Goal: Task Accomplishment & Management: Use online tool/utility

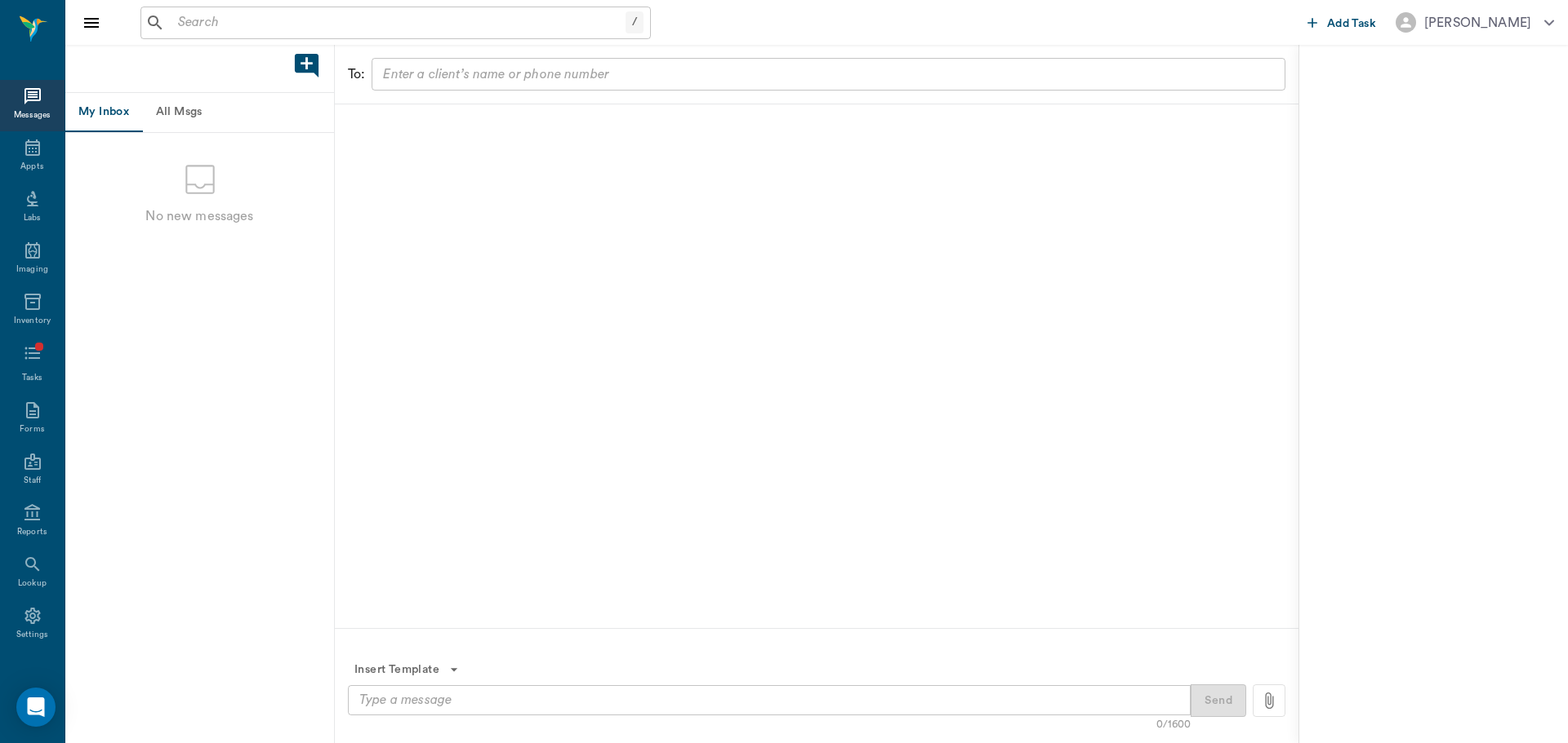
click at [324, 33] on input "text" at bounding box center [398, 23] width 454 height 23
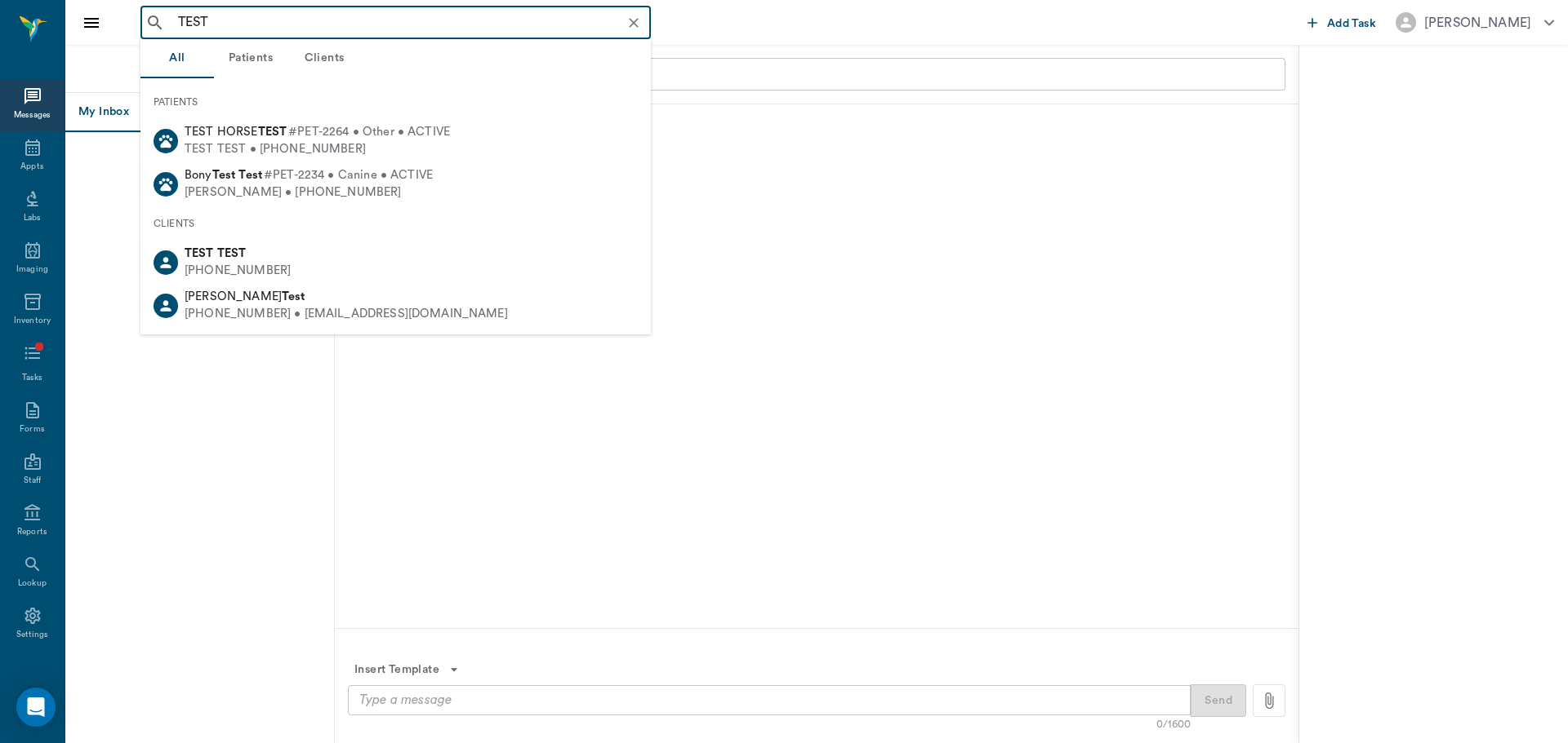
click at [371, 136] on span "#PET-2264 • Other • ACTIVE" at bounding box center [369, 132] width 162 height 17
type input "TEST"
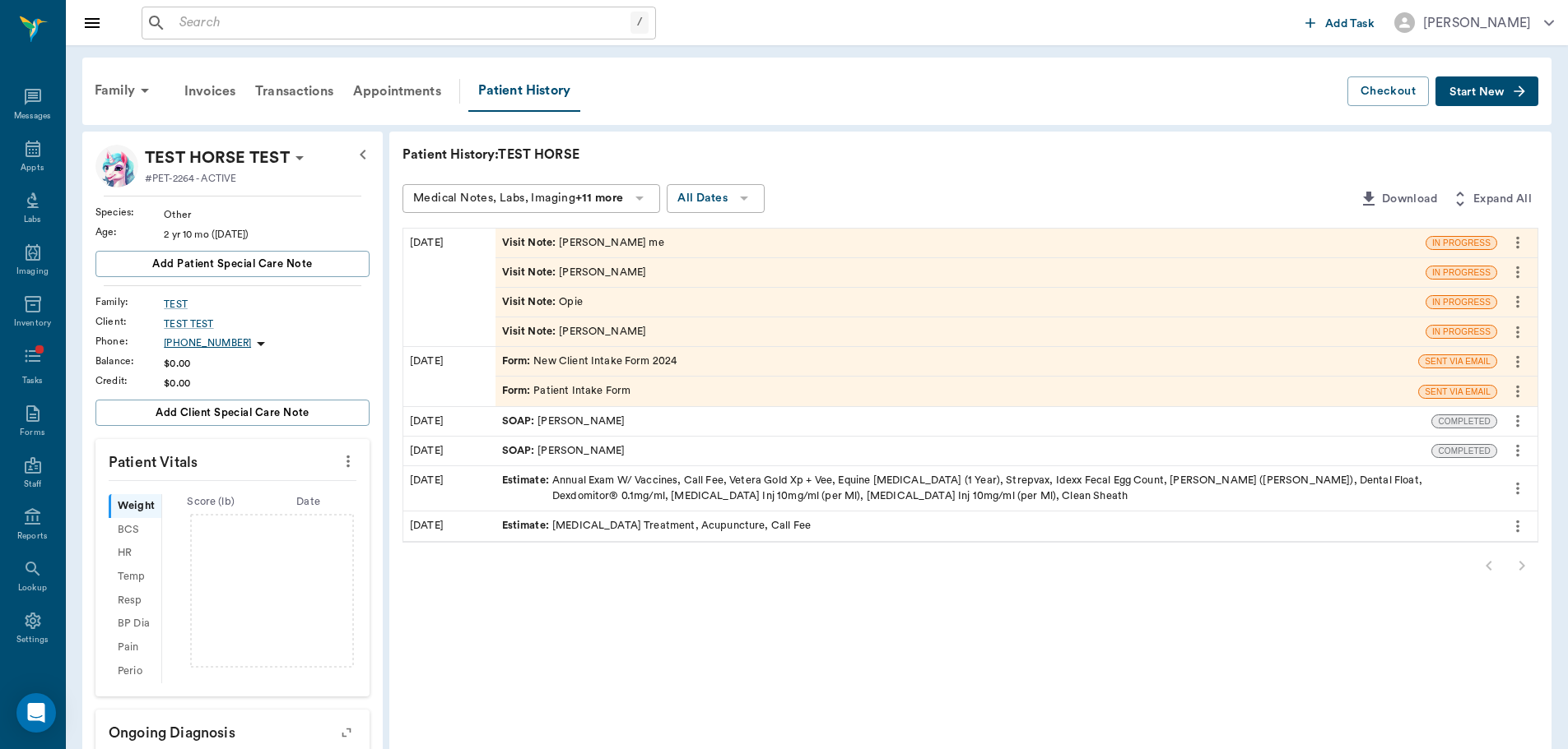
click at [1518, 246] on icon "more" at bounding box center [1518, 243] width 18 height 20
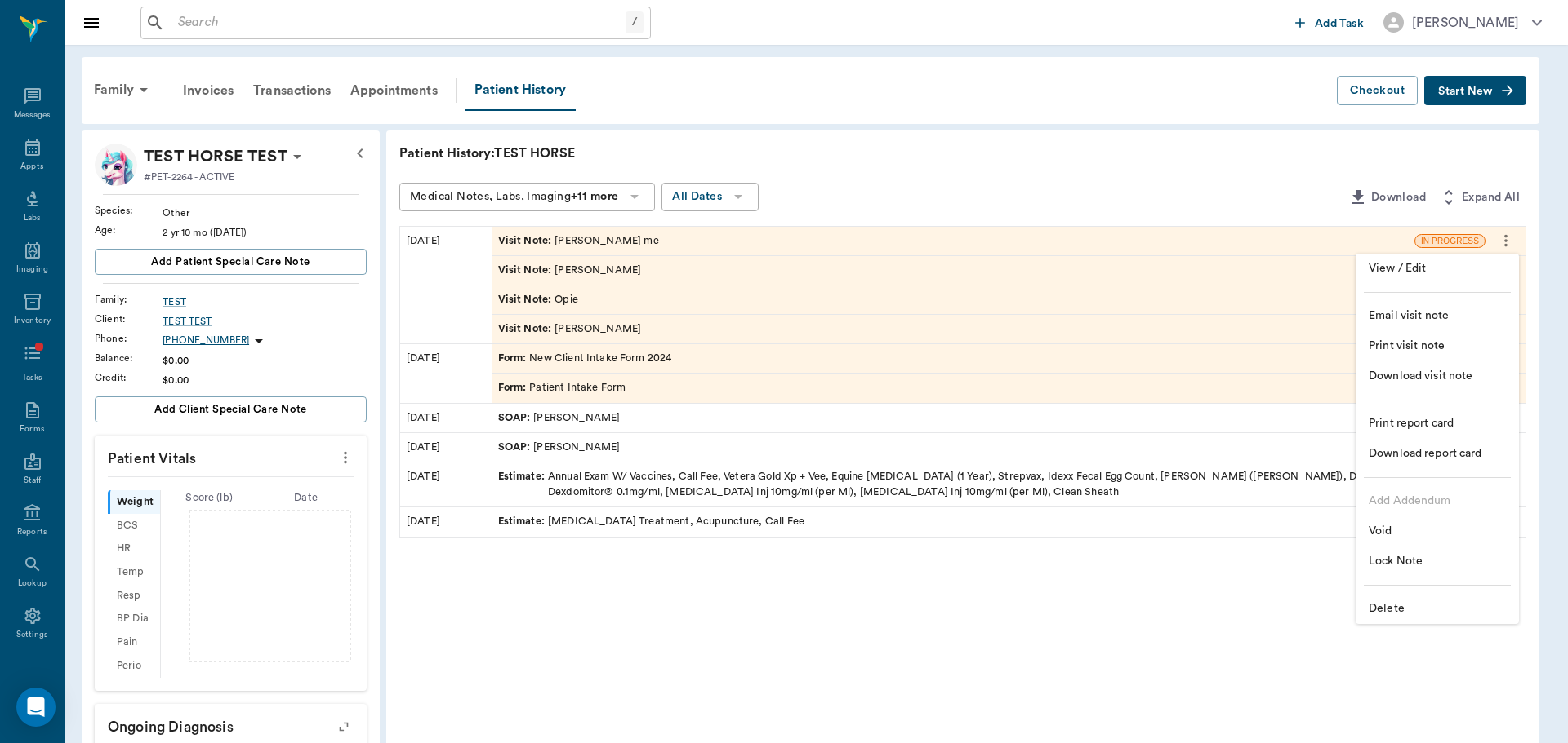
click at [1389, 611] on span "Delete" at bounding box center [1438, 609] width 138 height 17
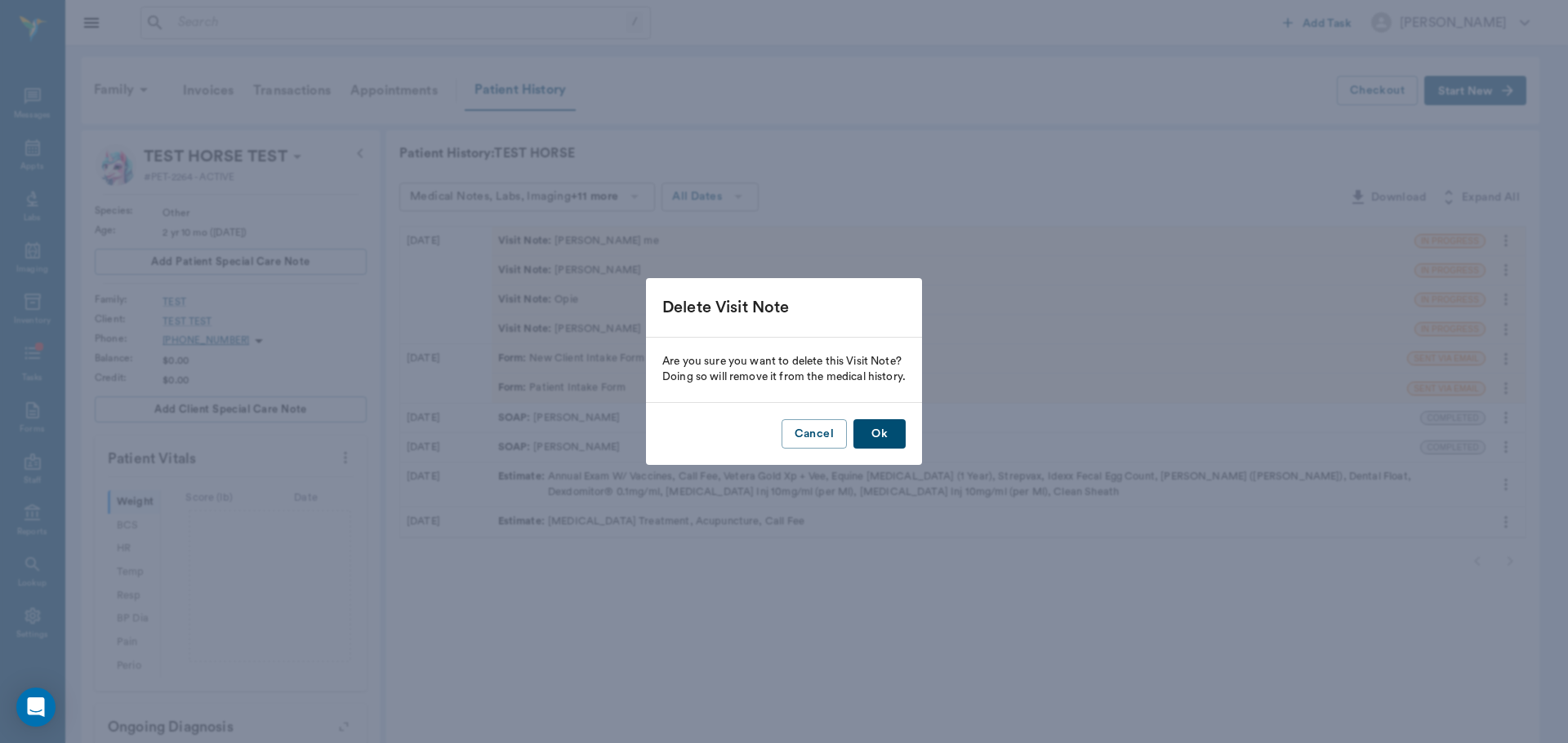
click at [885, 418] on div "Cancel Ok" at bounding box center [784, 434] width 276 height 63
click at [887, 420] on button "Ok" at bounding box center [879, 435] width 52 height 30
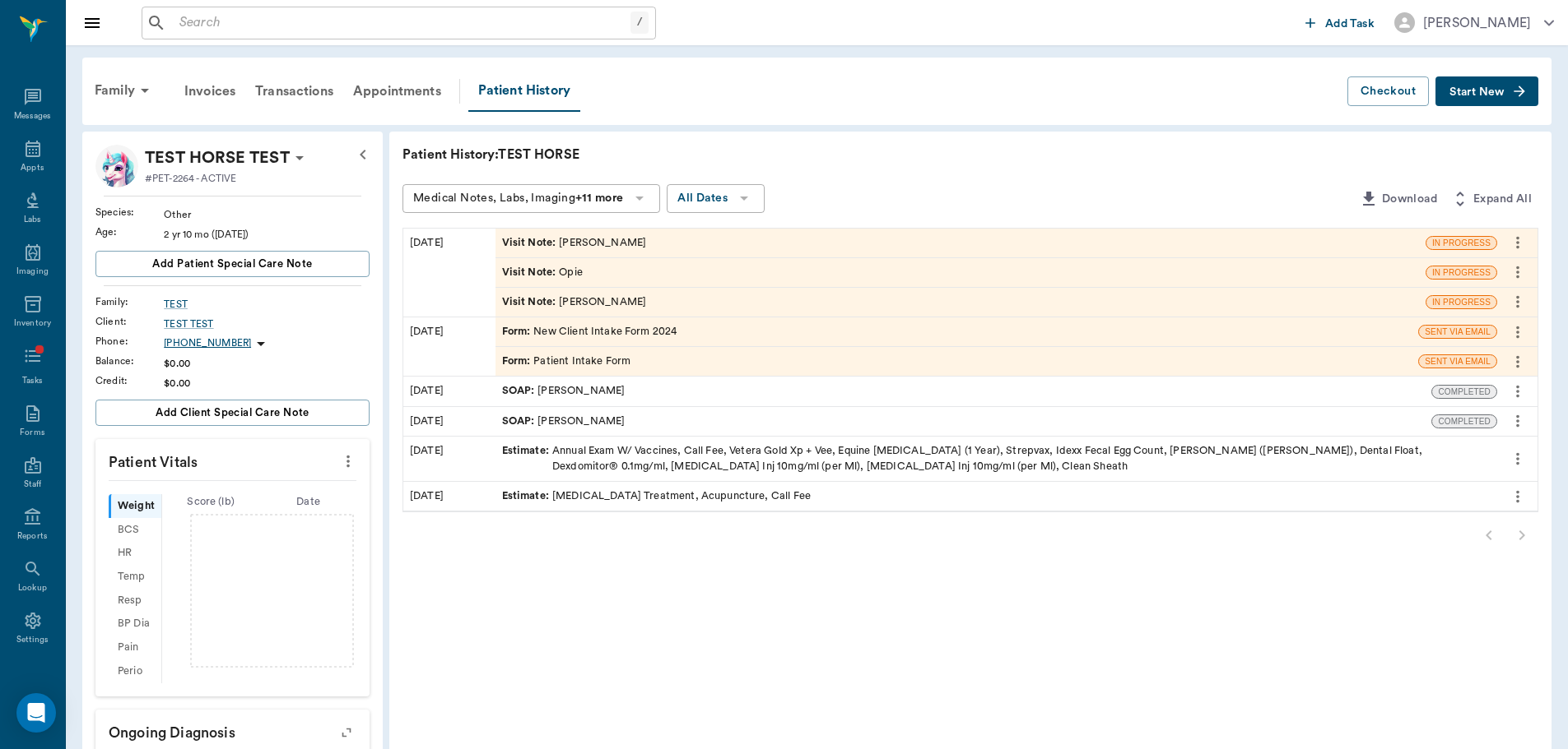
click at [1524, 243] on icon "more" at bounding box center [1518, 243] width 18 height 20
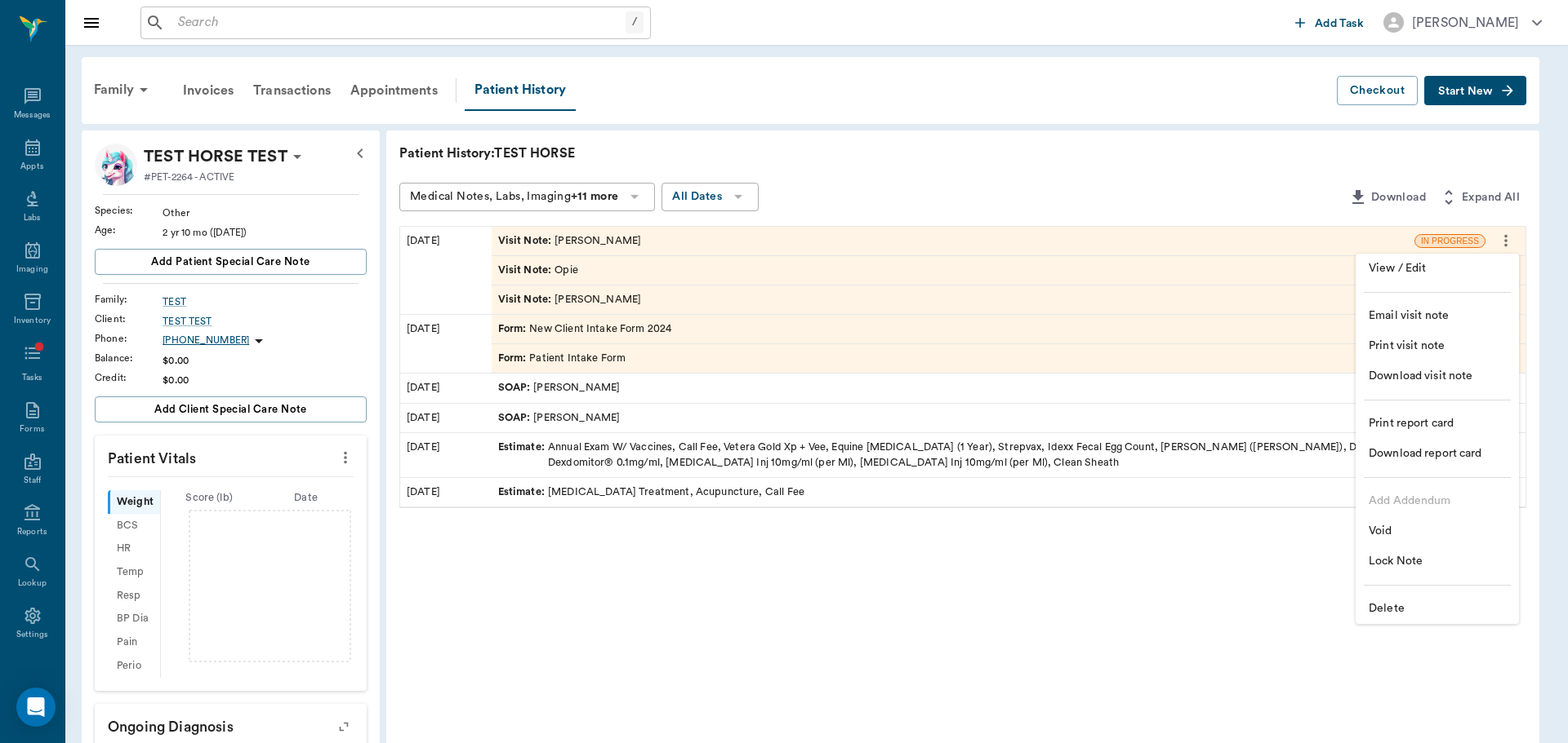
click at [1401, 608] on span "Delete" at bounding box center [1438, 609] width 138 height 17
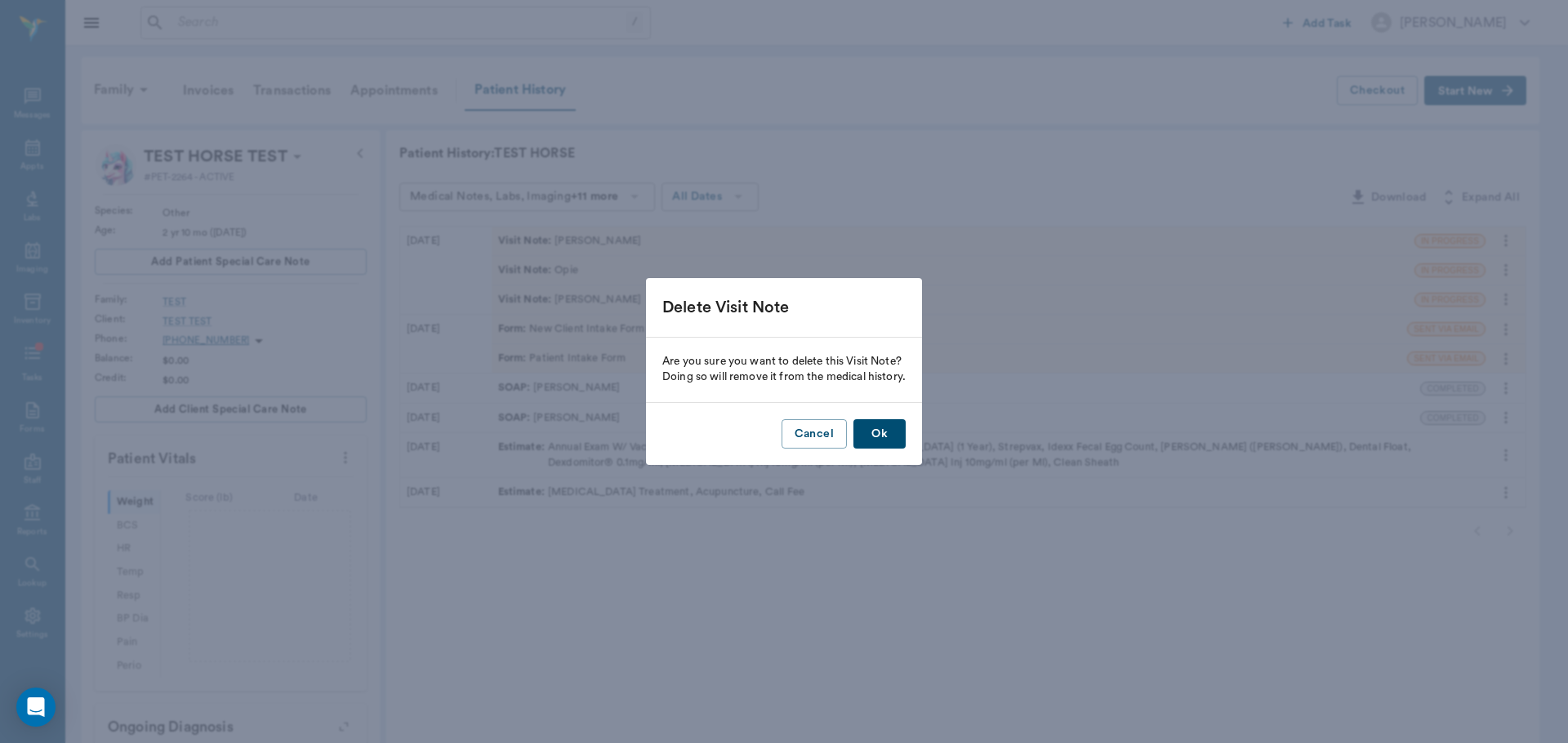
click at [885, 430] on button "Ok" at bounding box center [879, 435] width 52 height 30
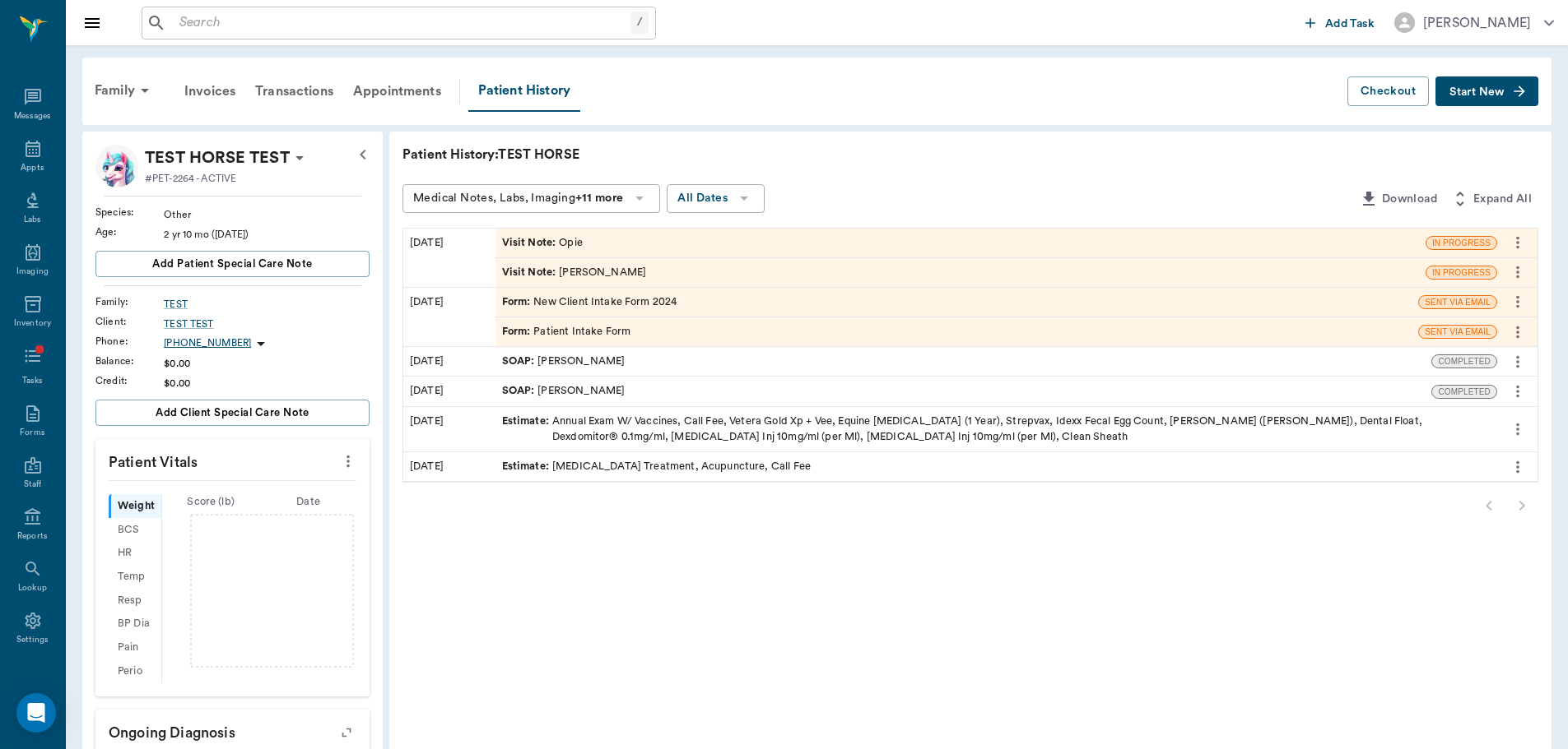
click at [1512, 247] on icon "more" at bounding box center [1518, 243] width 18 height 20
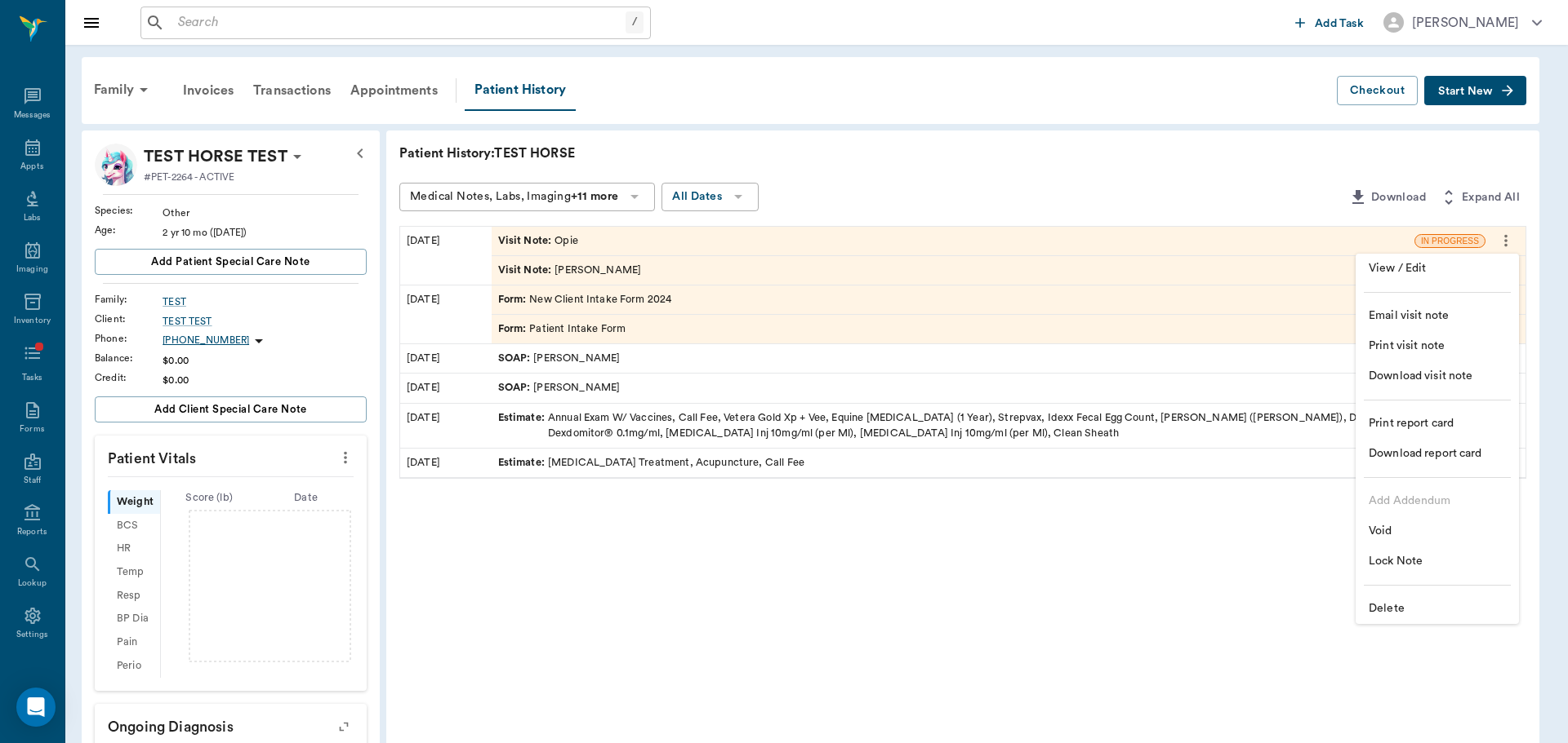
click at [1383, 608] on span "Delete" at bounding box center [1438, 609] width 138 height 17
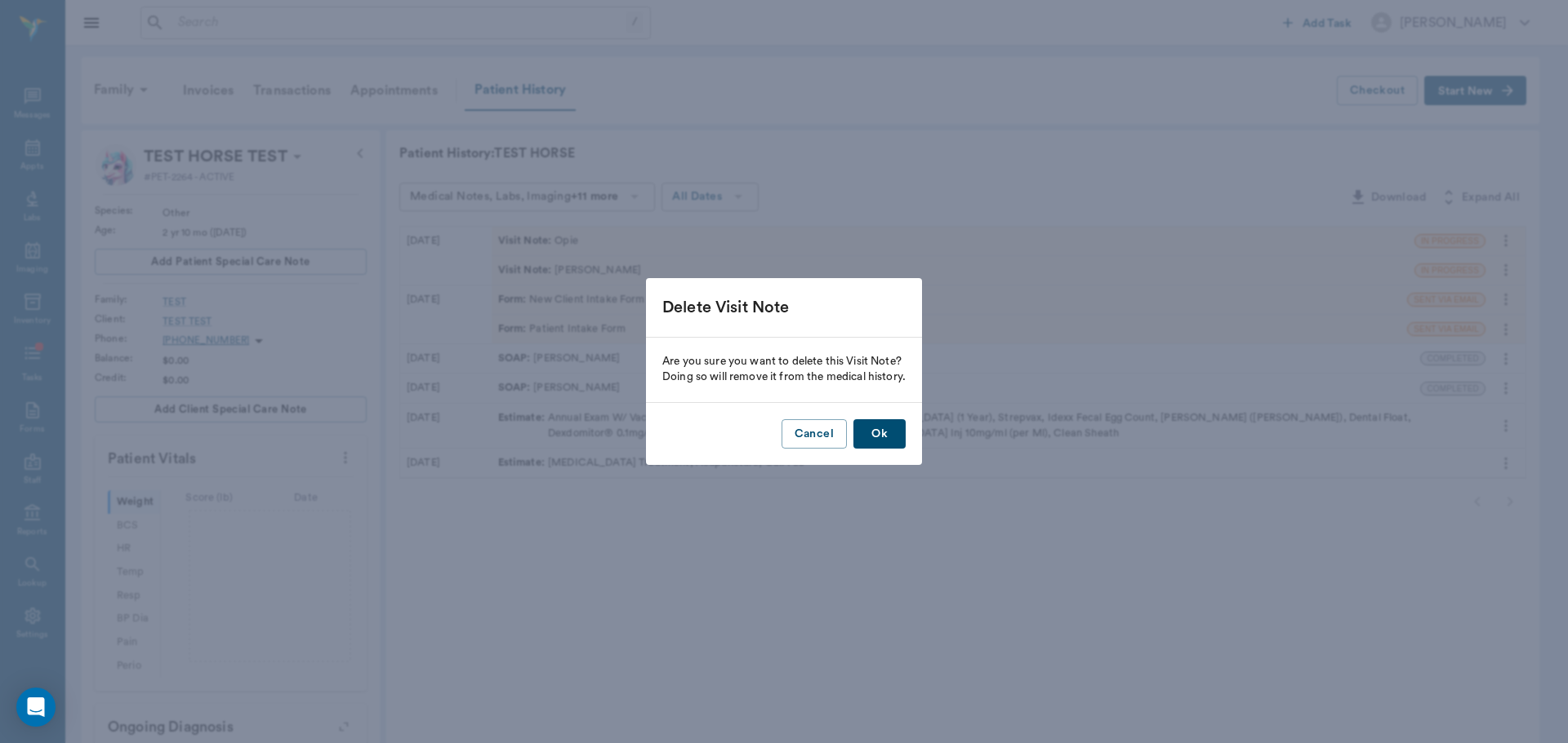
click at [883, 440] on button "Ok" at bounding box center [879, 435] width 52 height 30
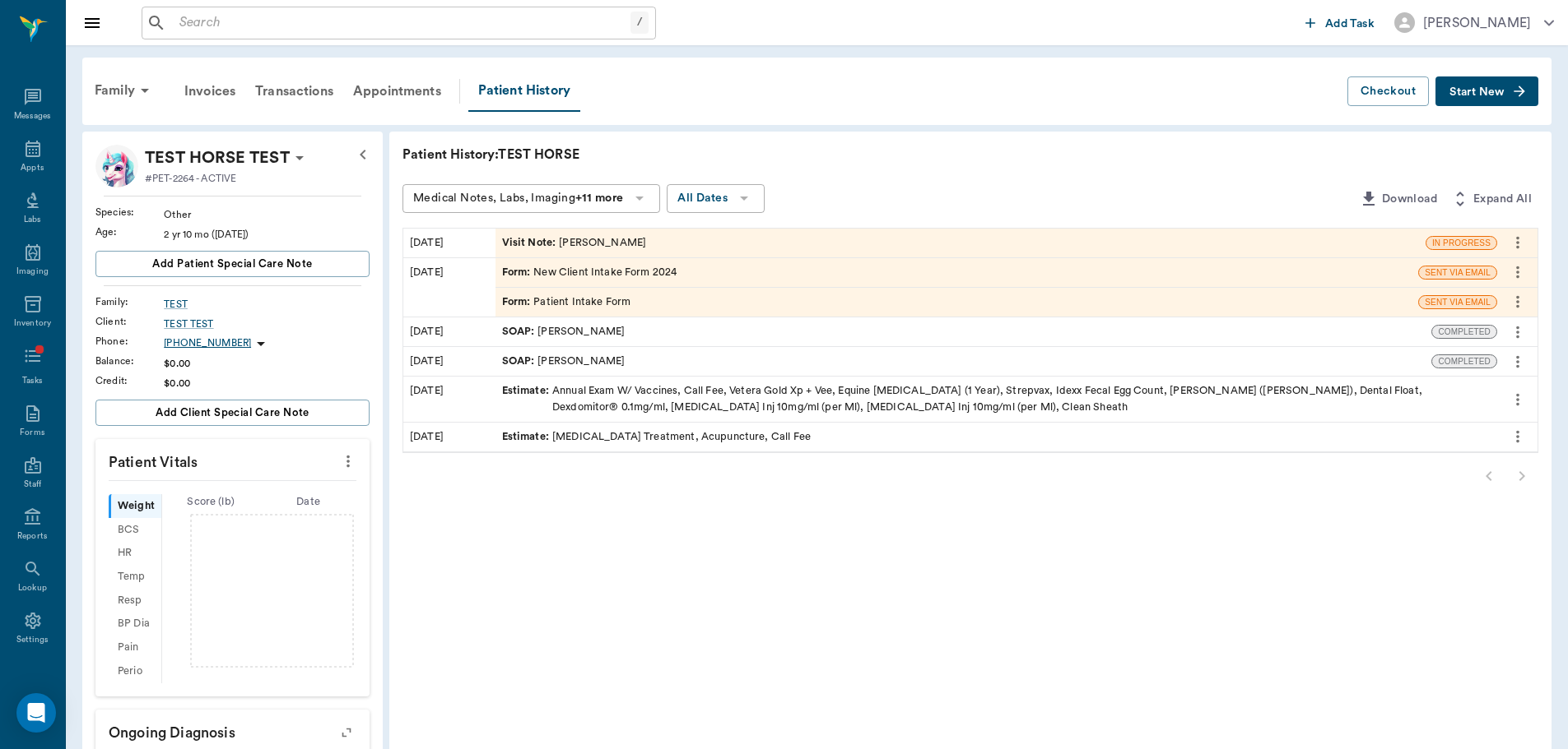
click at [1526, 240] on icon "more" at bounding box center [1518, 243] width 18 height 20
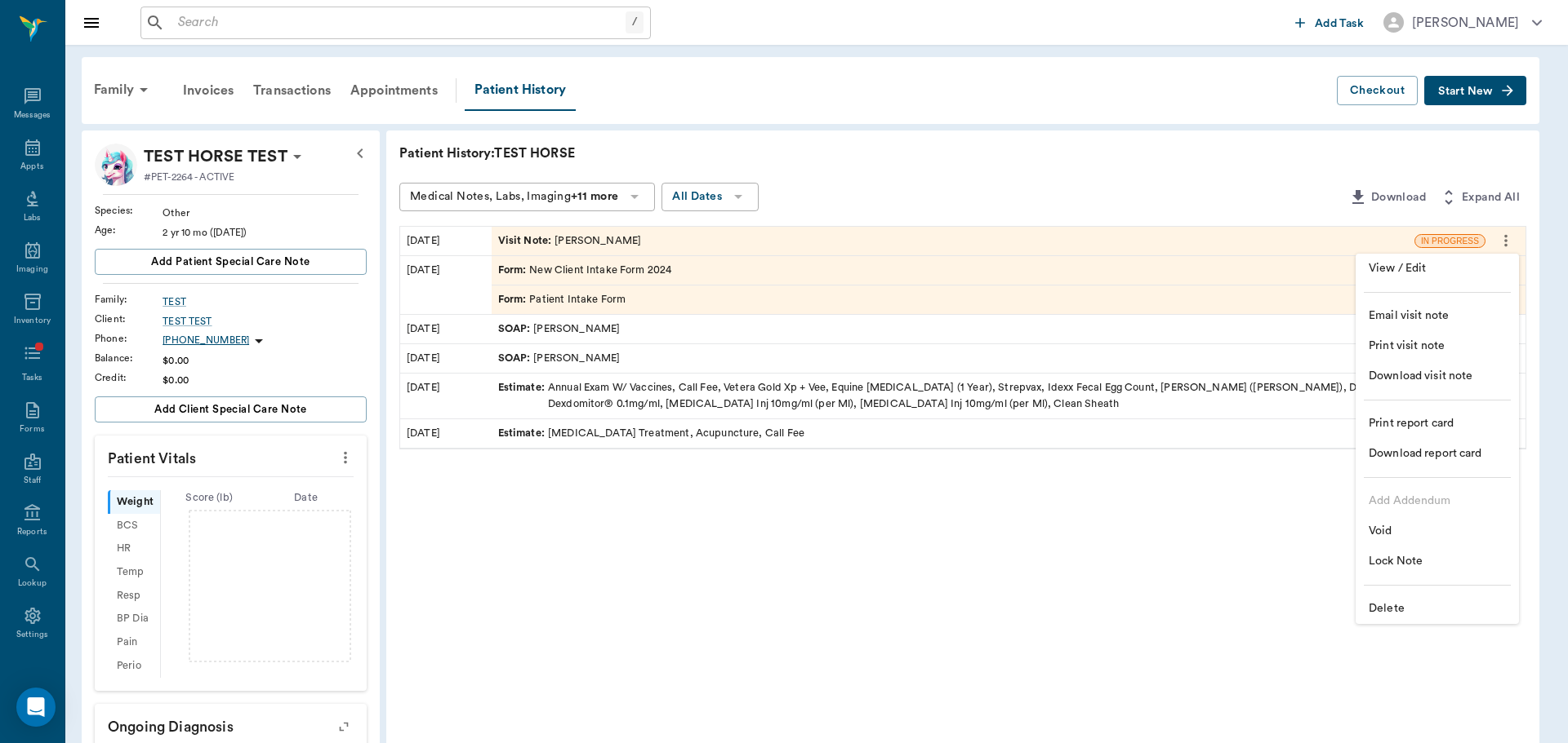
click at [1415, 604] on span "Delete" at bounding box center [1438, 609] width 138 height 17
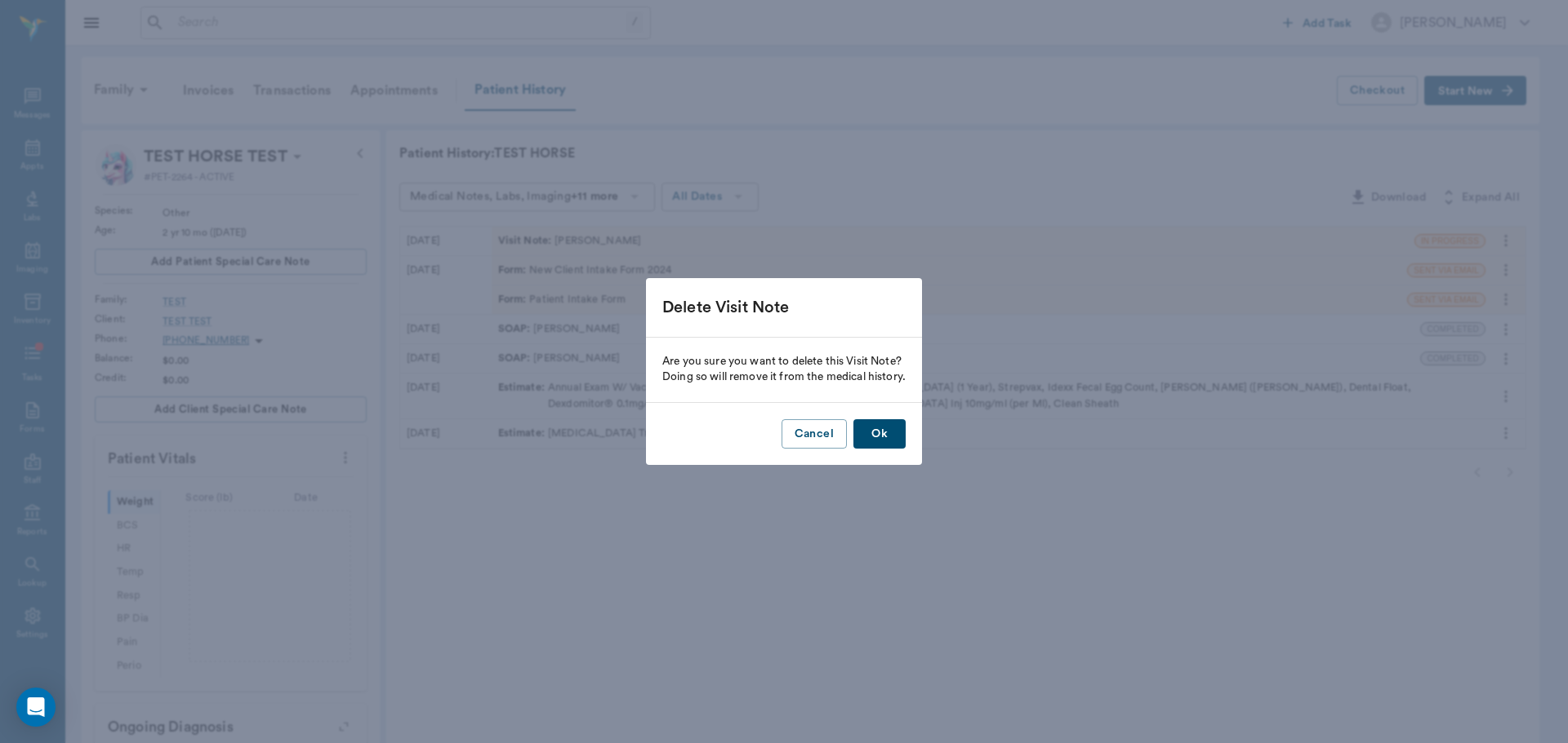
click at [876, 422] on button "Ok" at bounding box center [879, 435] width 52 height 30
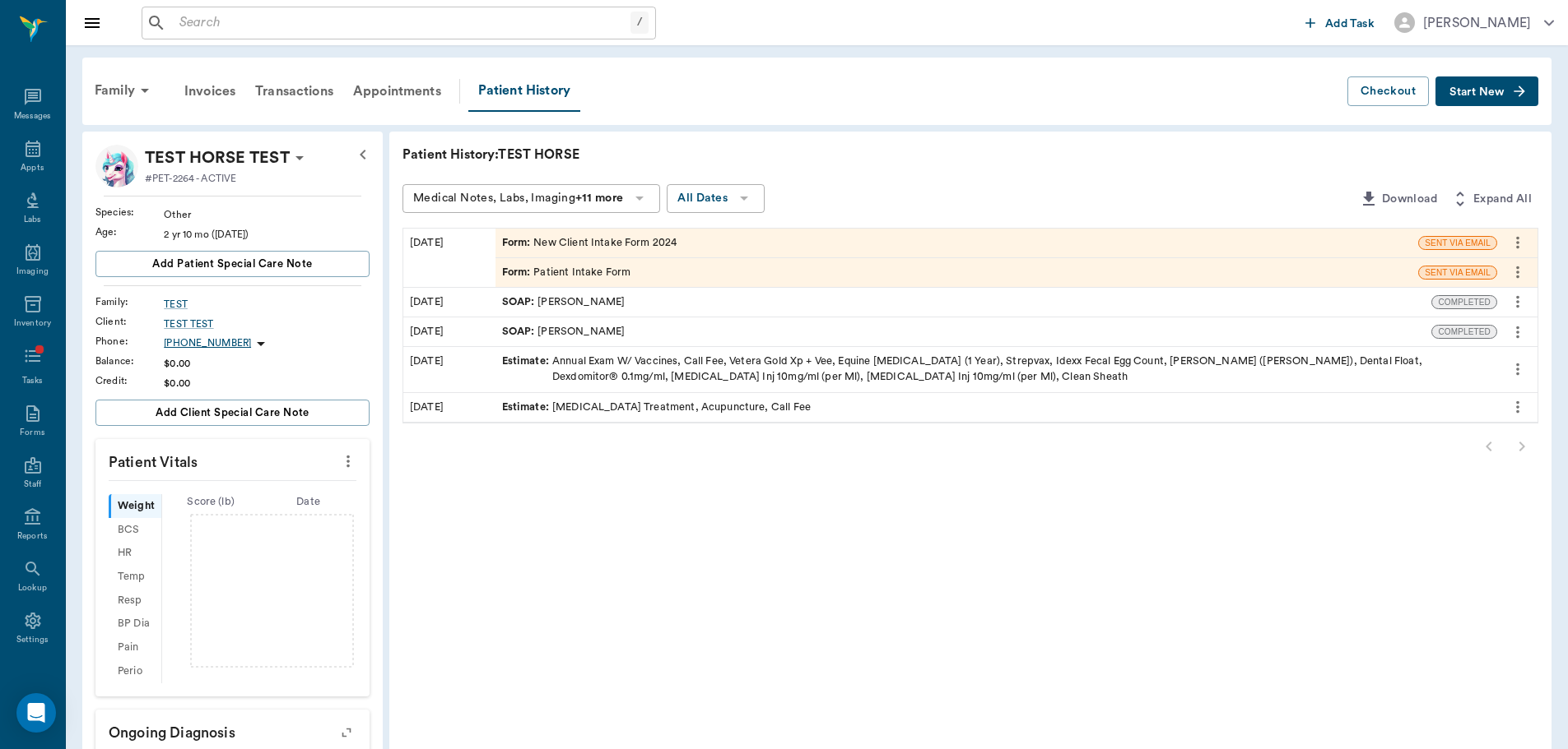
click at [1527, 242] on button "more" at bounding box center [1517, 242] width 26 height 28
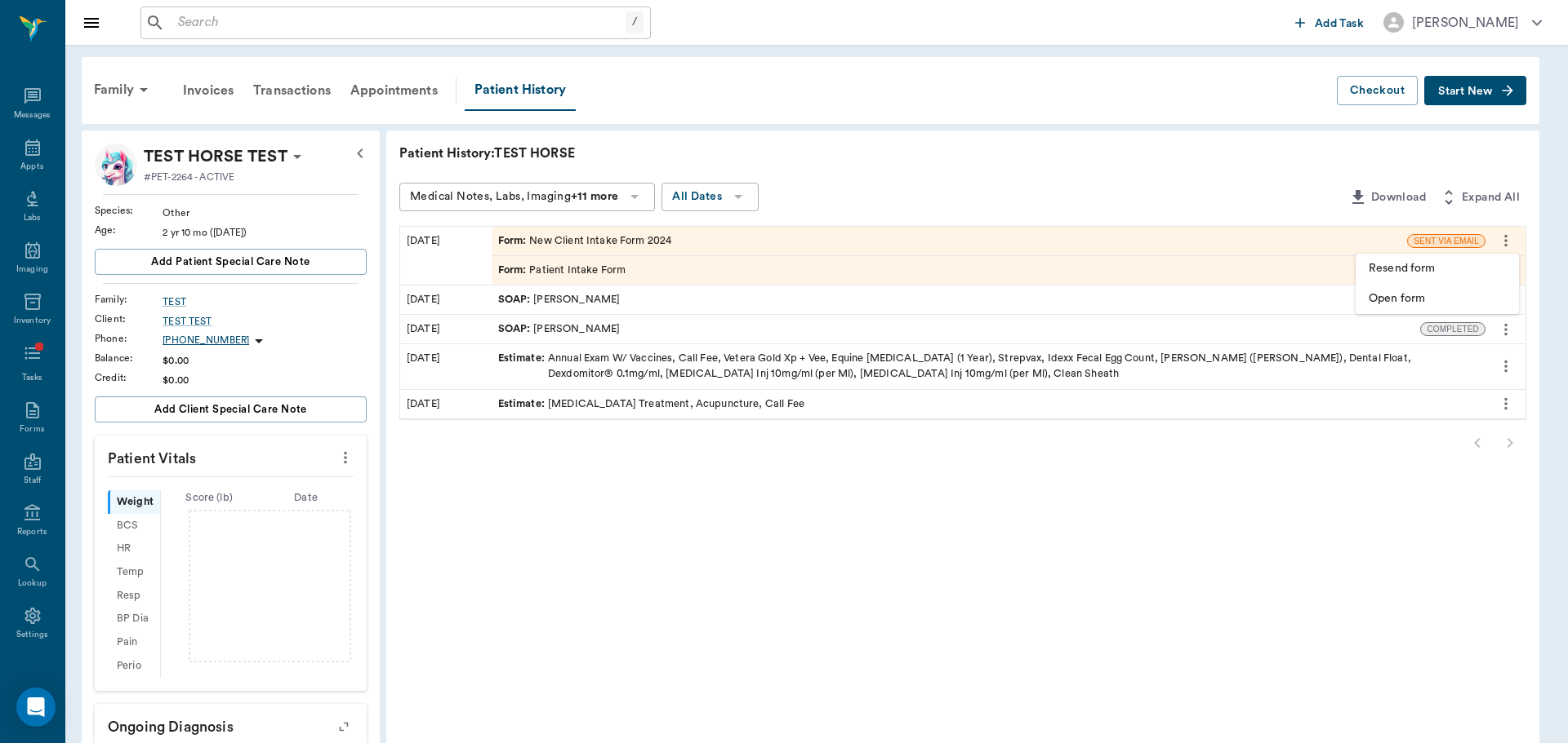
click at [1514, 240] on div at bounding box center [784, 372] width 1568 height 743
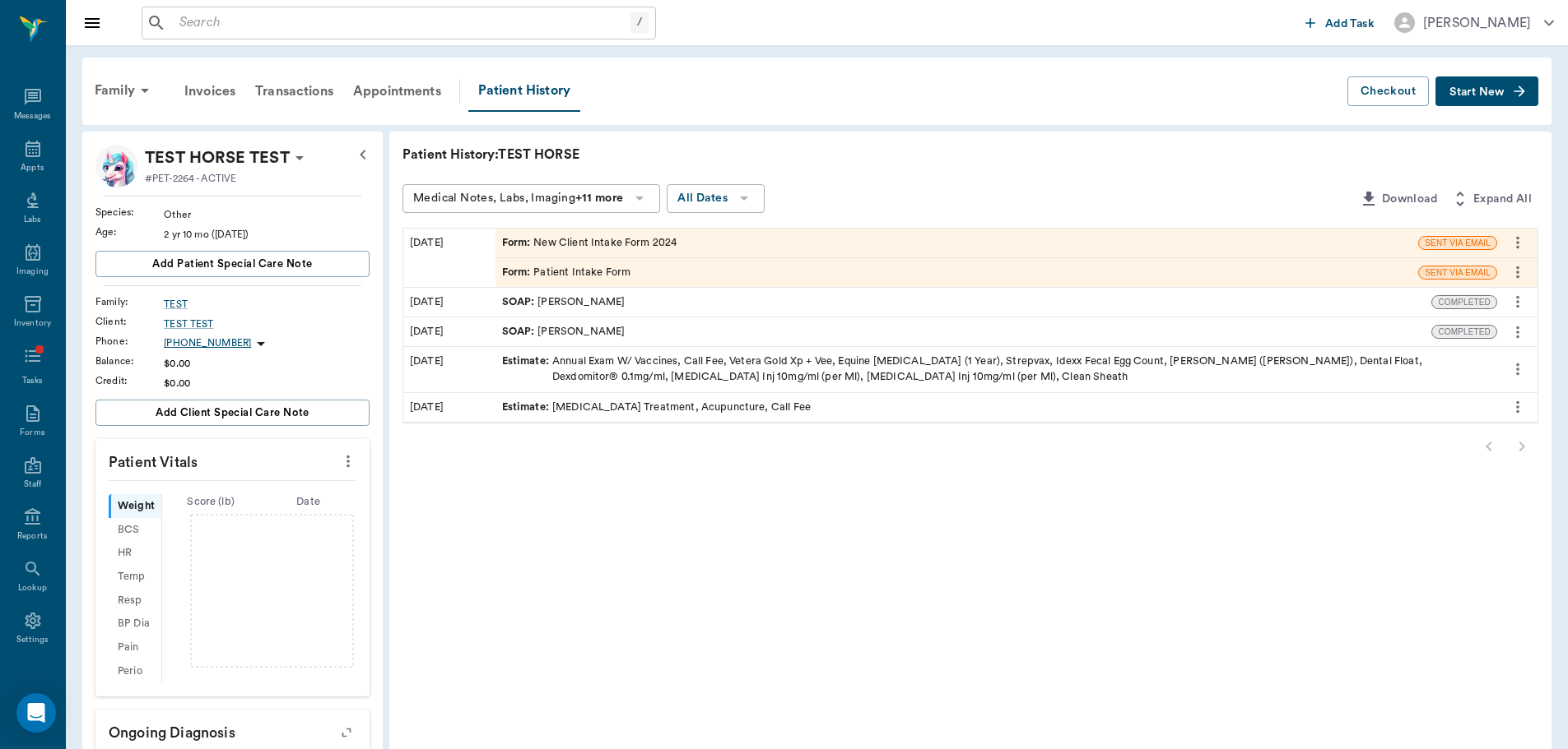
click at [1517, 87] on icon "button" at bounding box center [1519, 91] width 16 height 16
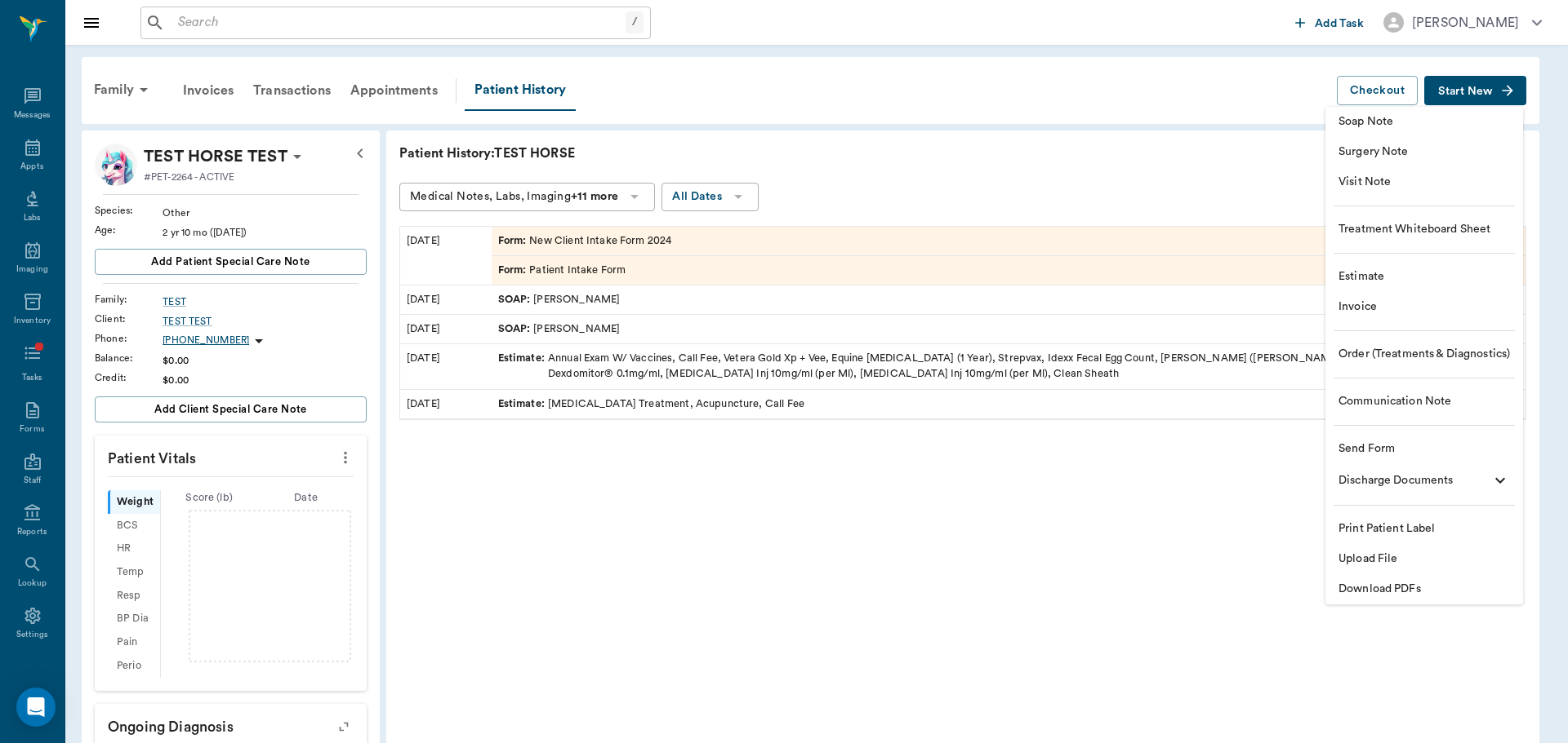
click at [1371, 180] on span "Visit Note" at bounding box center [1424, 182] width 172 height 17
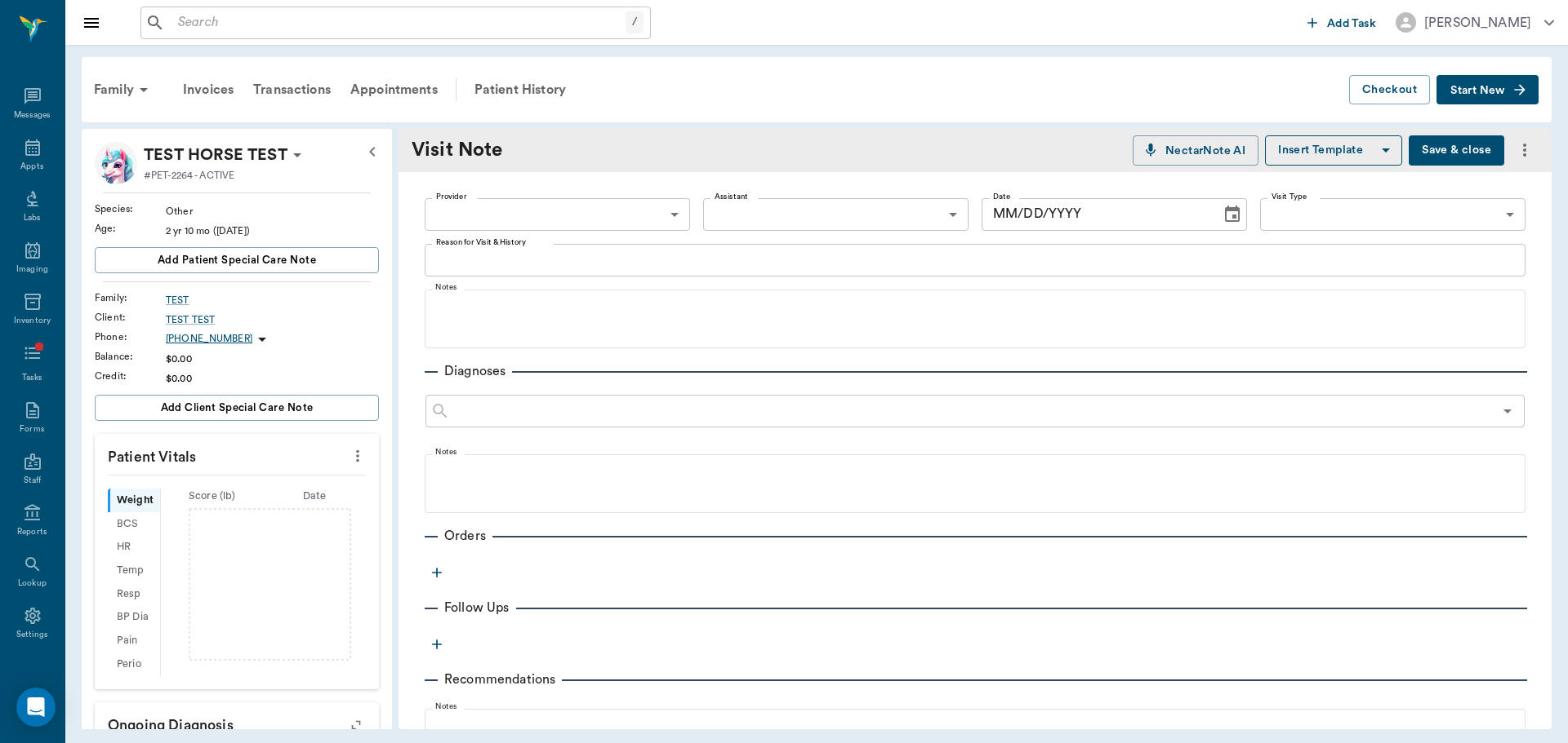
type input "[DATE]"
click at [907, 255] on textarea "Reason for Visit & History" at bounding box center [975, 260] width 1077 height 19
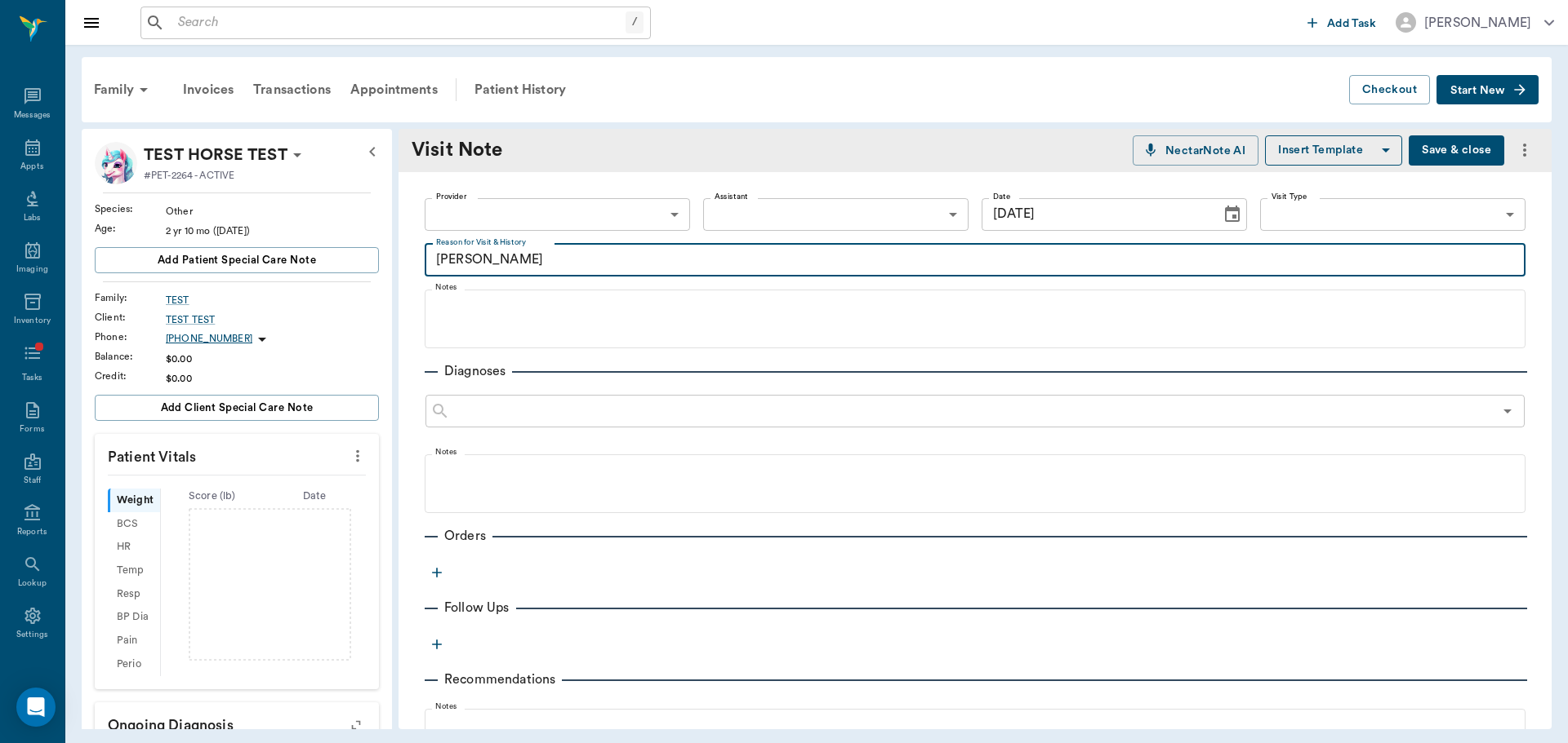
type textarea "[PERSON_NAME]"
click at [1455, 146] on button "Save & close" at bounding box center [1455, 151] width 96 height 30
